Goal: Information Seeking & Learning: Learn about a topic

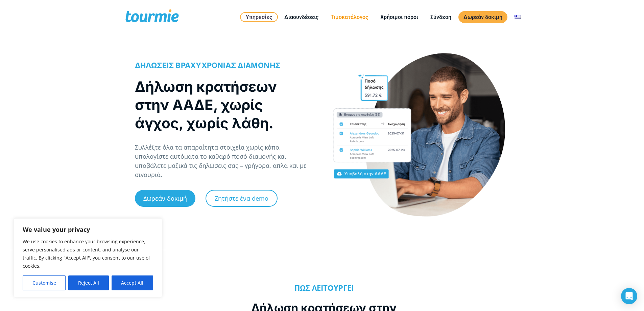
click at [342, 17] on link "Τιμοκατάλογος" at bounding box center [350, 17] width 48 height 8
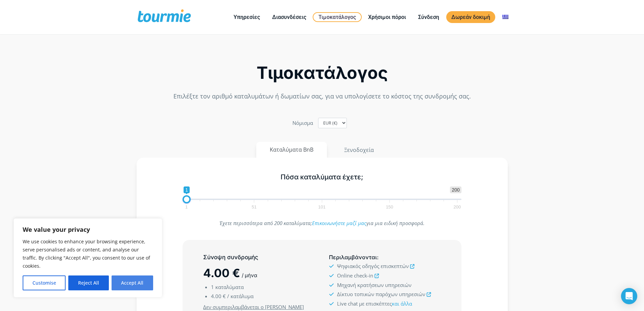
click at [140, 280] on button "Accept All" at bounding box center [133, 282] width 42 height 15
checkbox input "true"
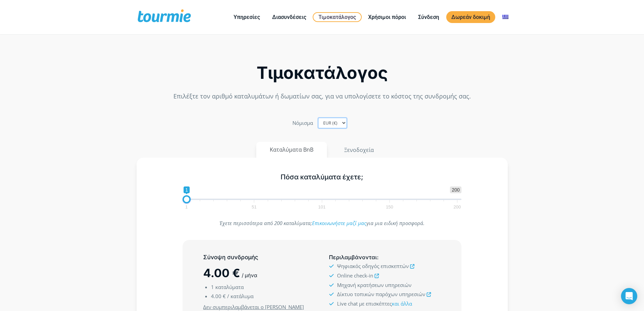
click at [341, 122] on select "EUR (€) USD ($) GBP (£)" at bounding box center [332, 123] width 29 height 10
click at [307, 147] on button "Καταλύματα BnB" at bounding box center [291, 150] width 71 height 16
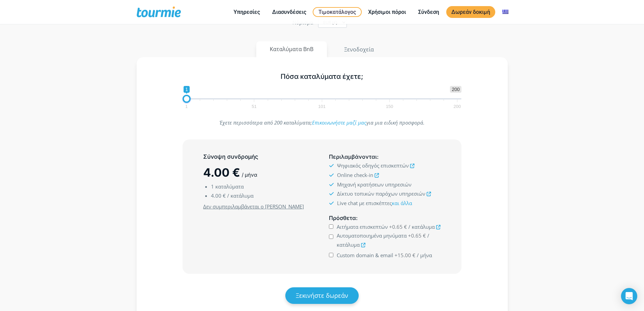
scroll to position [68, 0]
click at [253, 98] on span "1 51 101 150 200" at bounding box center [321, 102] width 271 height 8
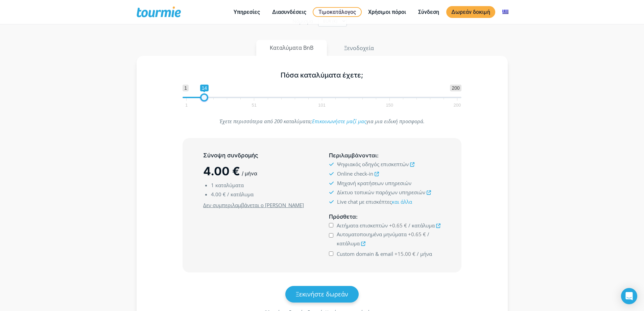
type input "15"
drag, startPoint x: 189, startPoint y: 97, endPoint x: 207, endPoint y: 100, distance: 18.1
click at [207, 100] on span at bounding box center [206, 97] width 8 height 8
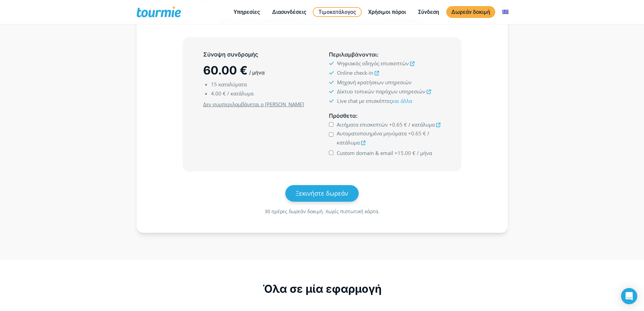
scroll to position [169, 0]
click at [241, 105] on u "Δεν συμπεριλαμβάνεται ο ΦΠΑ" at bounding box center [253, 103] width 101 height 7
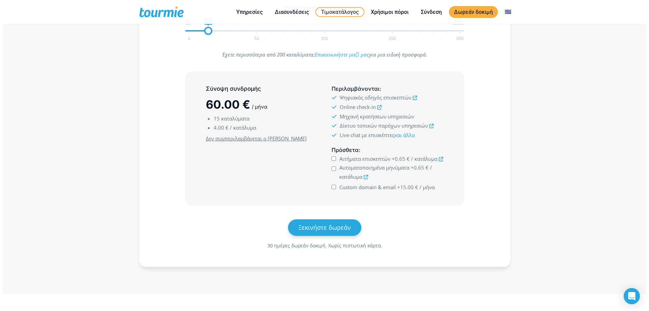
scroll to position [0, 0]
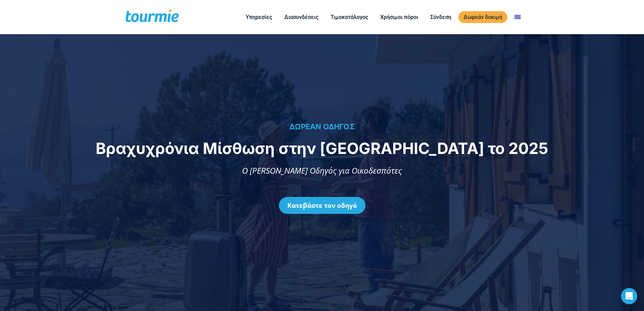
click at [162, 19] on span at bounding box center [151, 17] width 55 height 16
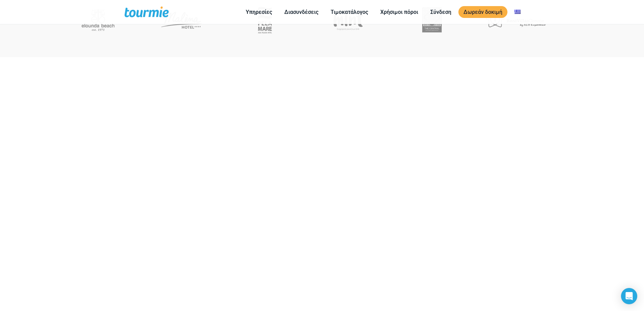
scroll to position [361, 0]
